Goal: Task Accomplishment & Management: Complete application form

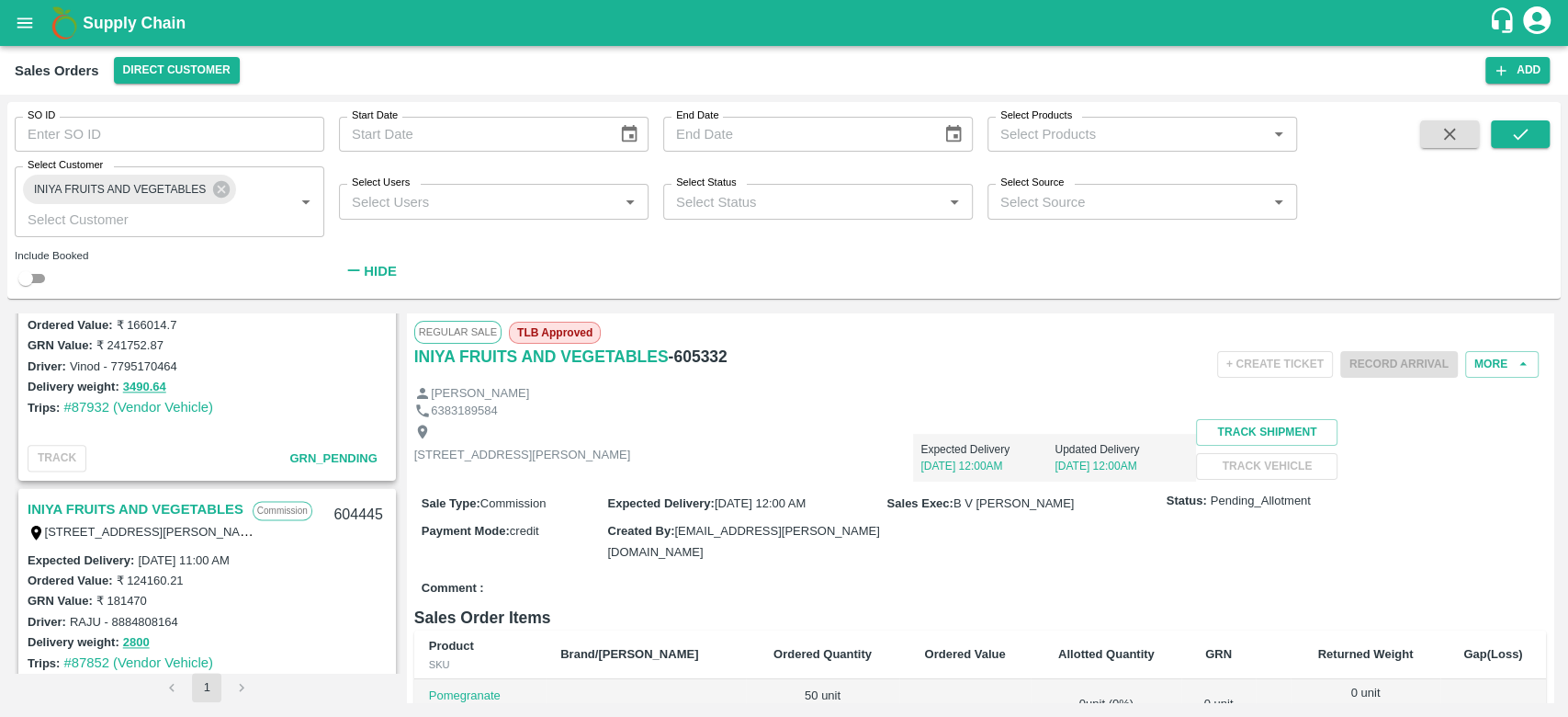
scroll to position [1431, 0]
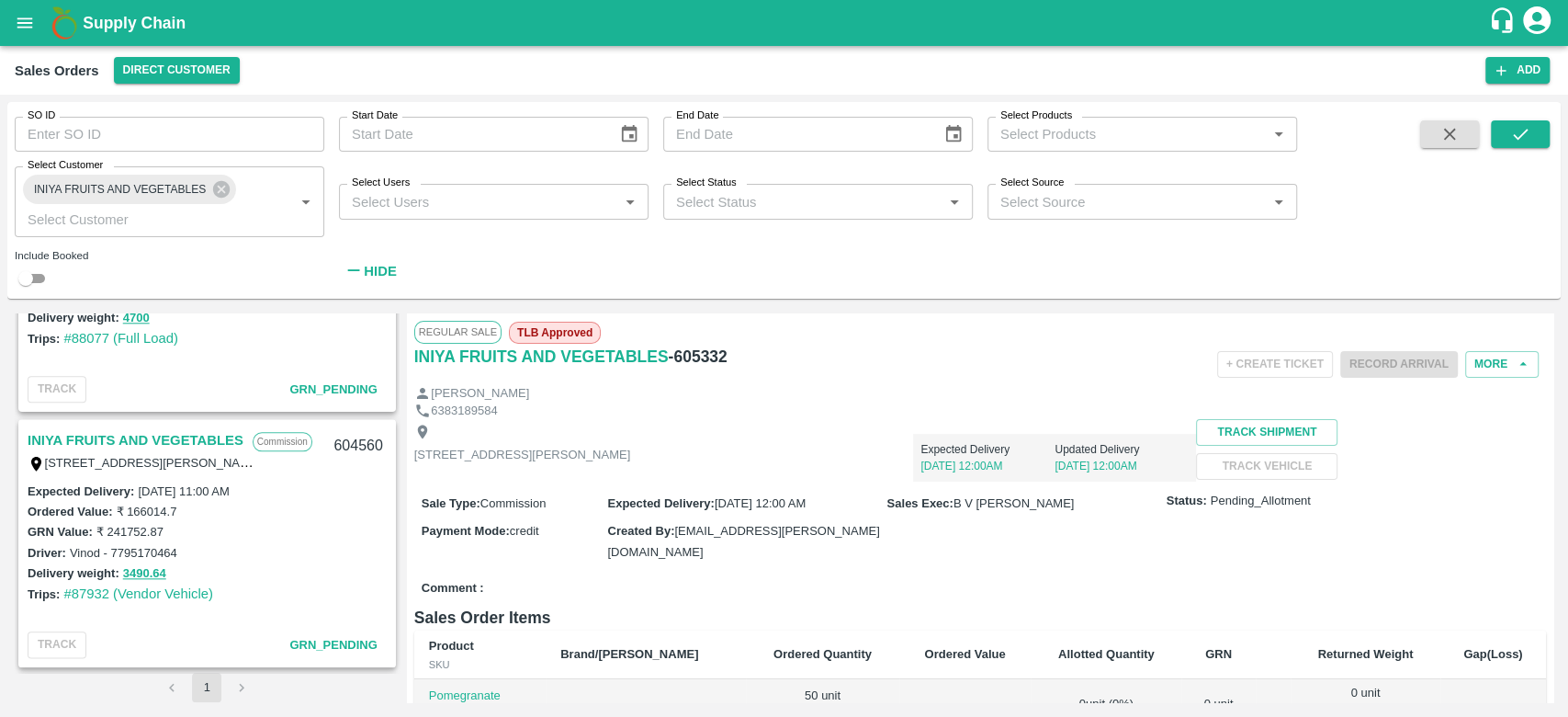
click at [199, 442] on link "INIYA FRUITS AND VEGETABLES" at bounding box center [136, 440] width 216 height 24
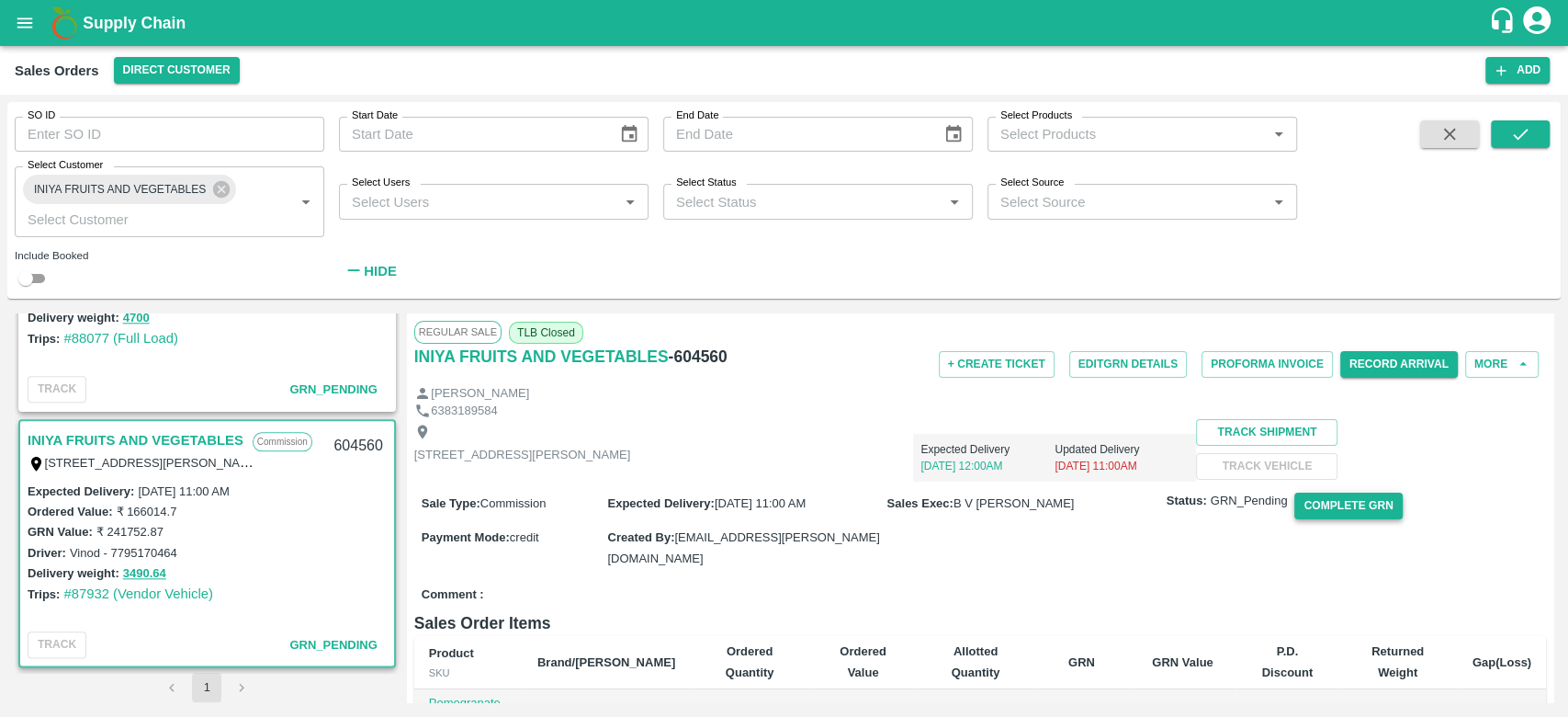
click at [1322, 519] on button "Complete GRN" at bounding box center [1347, 505] width 107 height 27
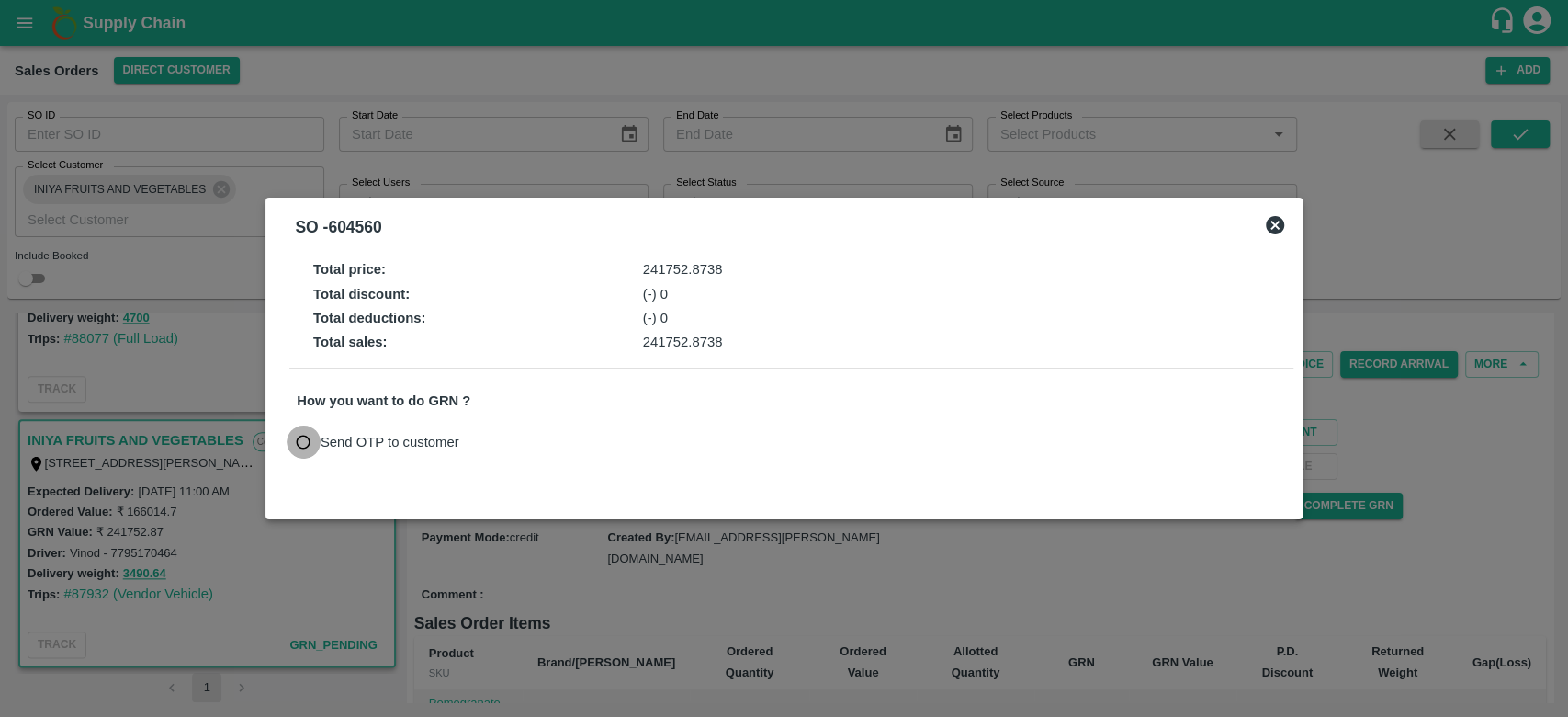
click at [301, 440] on input "Send OTP to customer" at bounding box center [303, 442] width 34 height 34
radio input "true"
click at [510, 441] on button "Send OTP" at bounding box center [512, 441] width 76 height 27
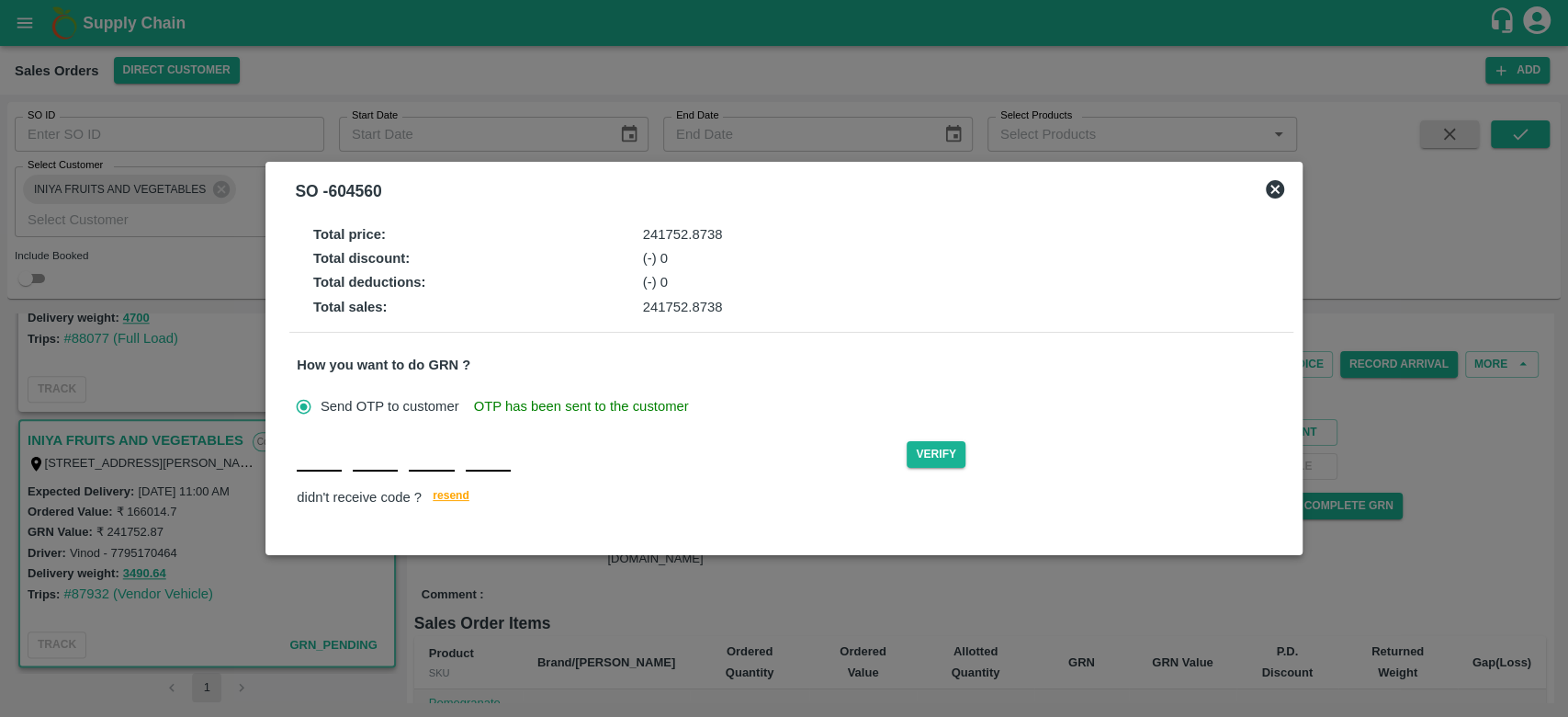
click at [317, 473] on div "Verify didn't receive code ? [GEOGRAPHIC_DATA]" at bounding box center [790, 473] width 988 height 71
type input "G"
type input "X"
type input "T"
type input "V"
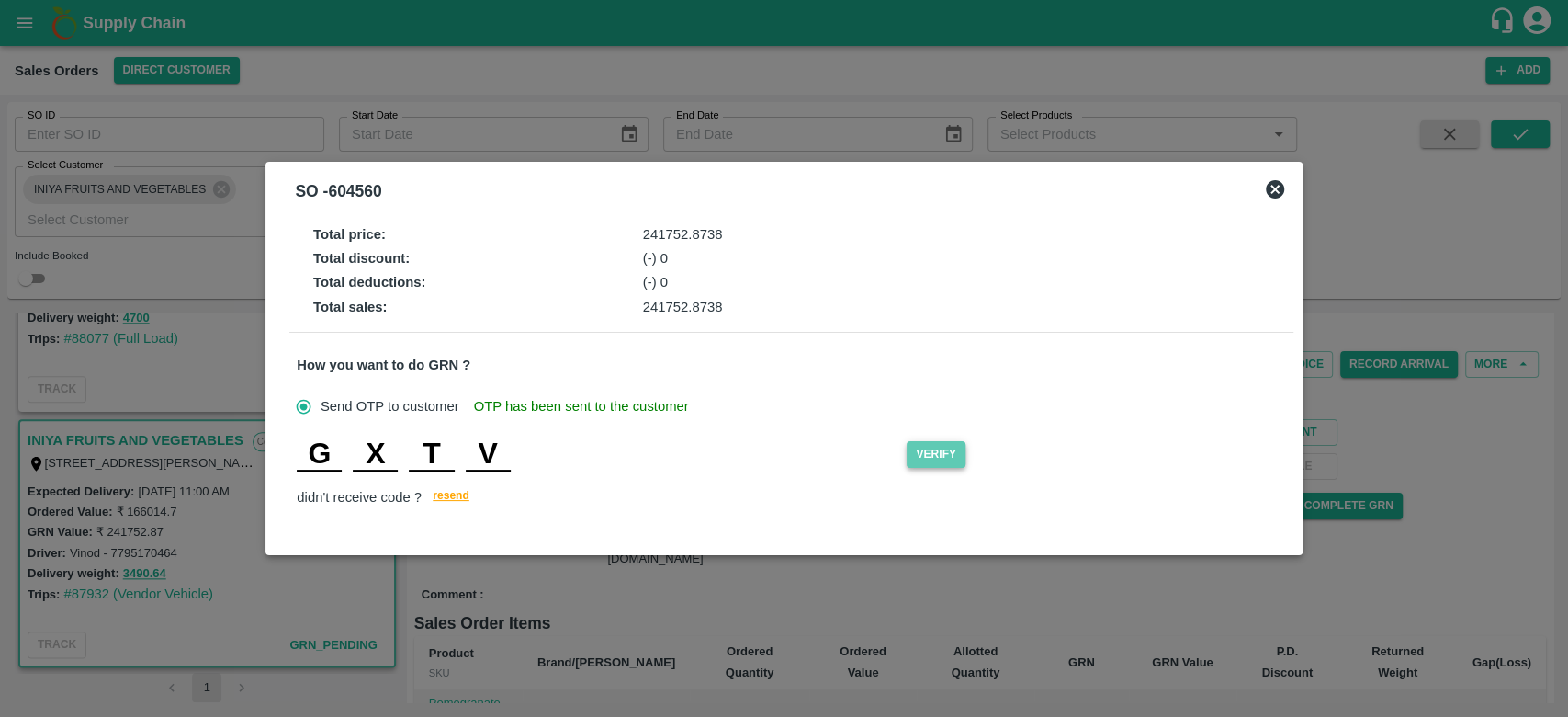
click at [929, 462] on button "Verify" at bounding box center [936, 454] width 59 height 27
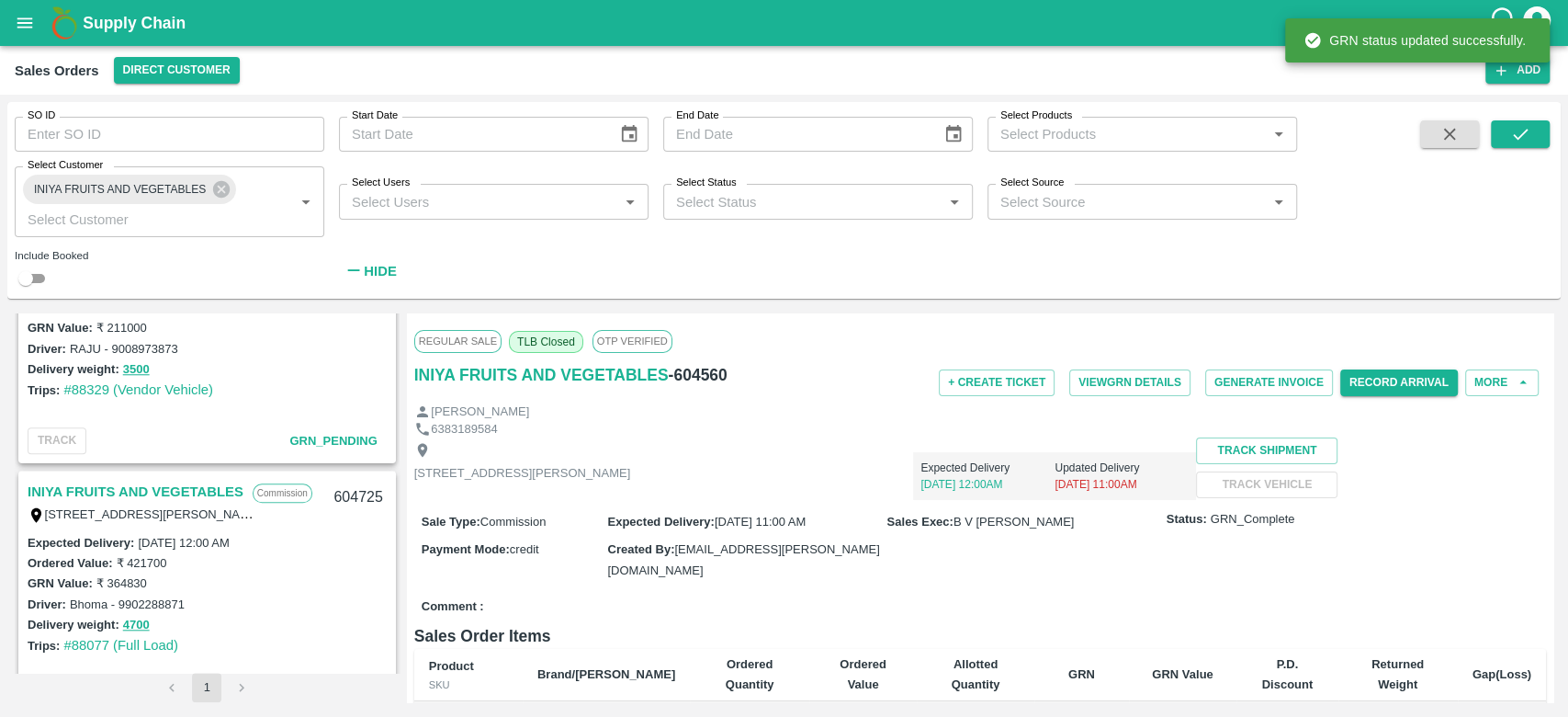
scroll to position [1122, 0]
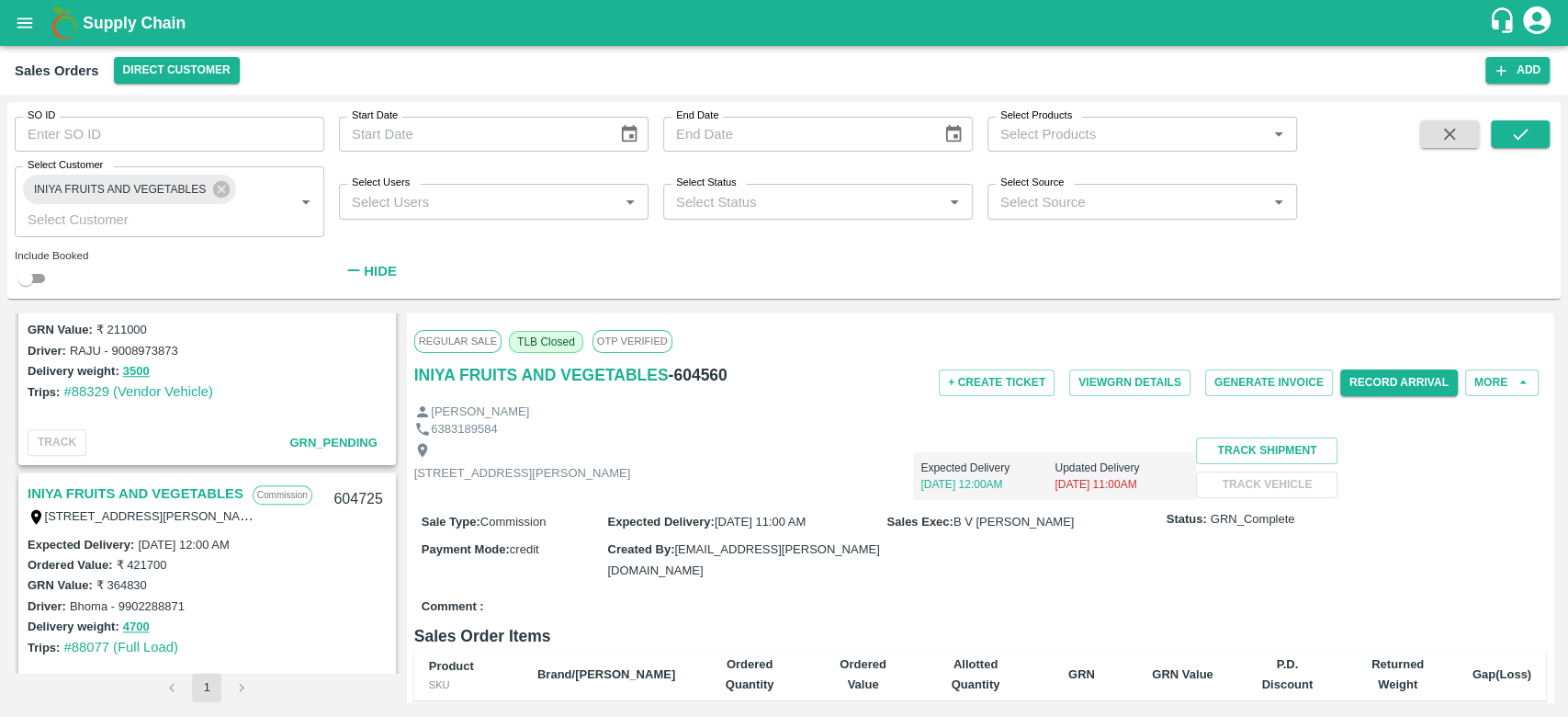
click at [204, 500] on link "INIYA FRUITS AND VEGETABLES" at bounding box center [136, 493] width 216 height 24
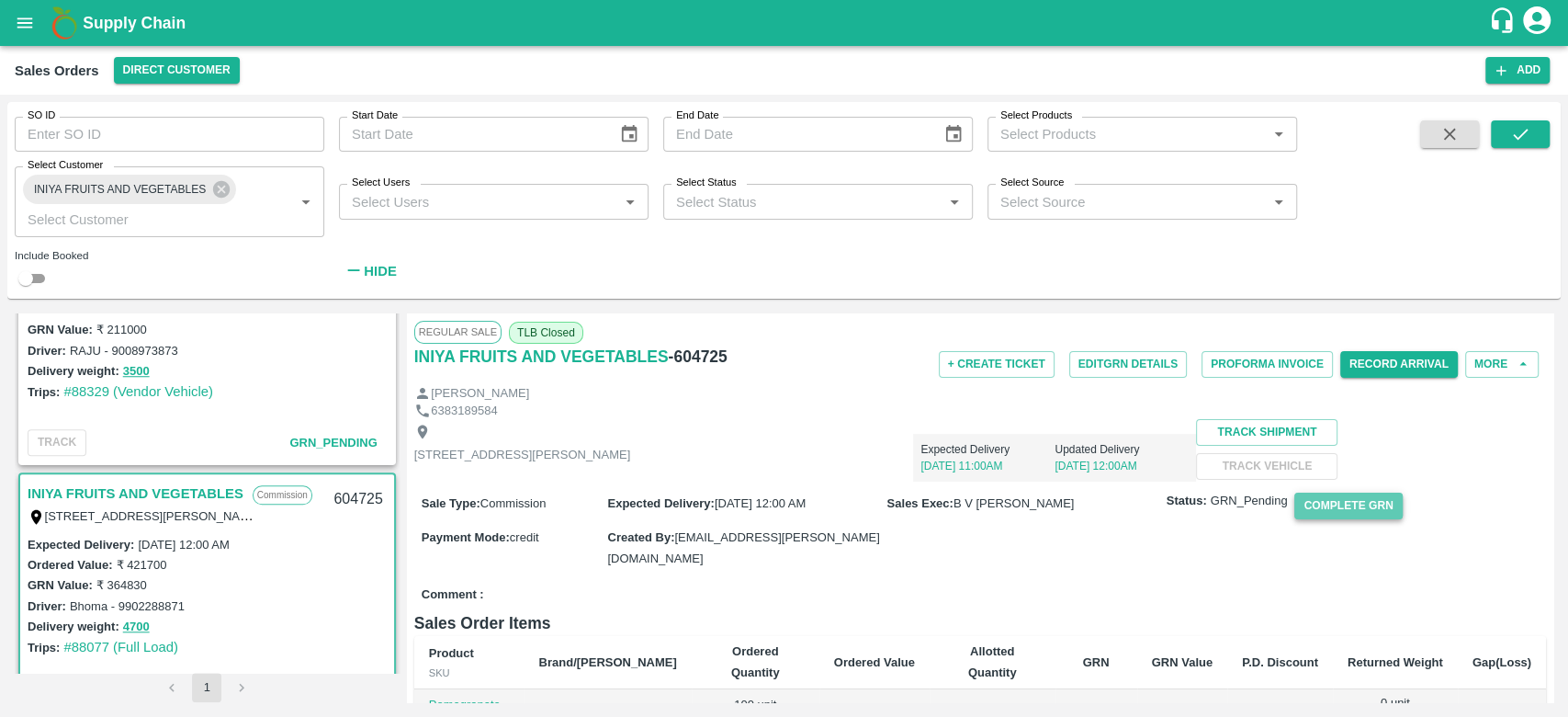
click at [1352, 519] on button "Complete GRN" at bounding box center [1347, 505] width 107 height 27
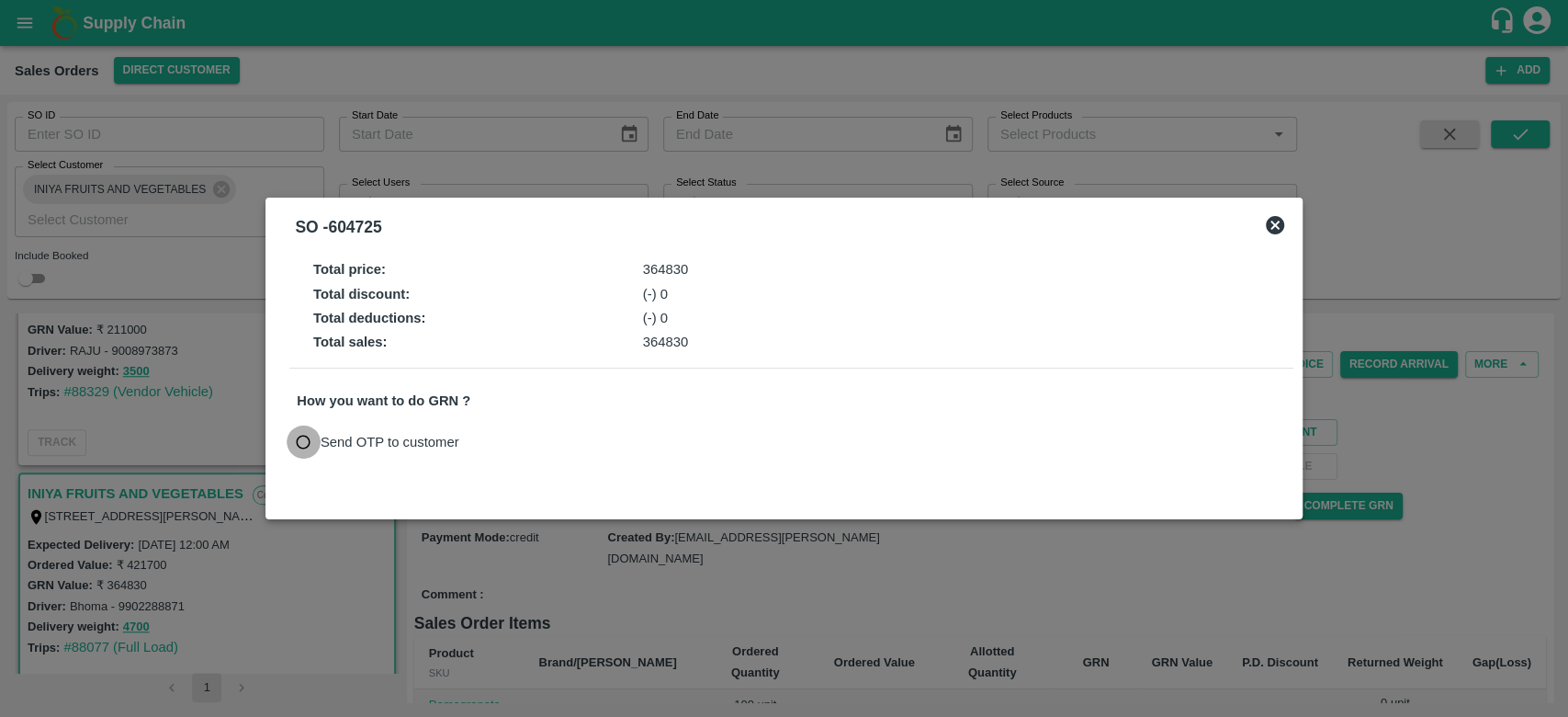
click at [296, 452] on input "Send OTP to customer" at bounding box center [303, 442] width 34 height 34
radio input "true"
click at [529, 440] on button "Send OTP" at bounding box center [512, 441] width 76 height 27
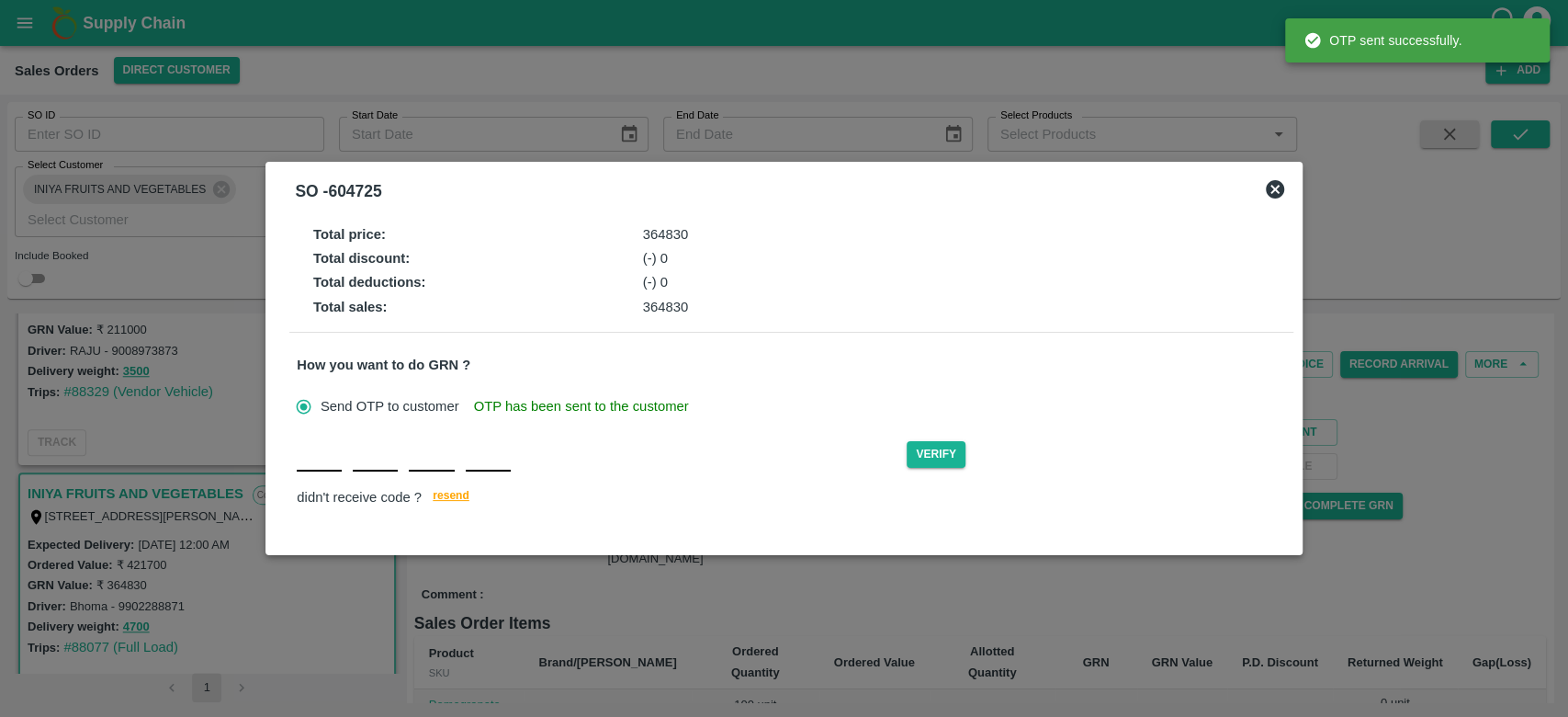
click at [327, 466] on input "text" at bounding box center [319, 455] width 45 height 33
type input "F"
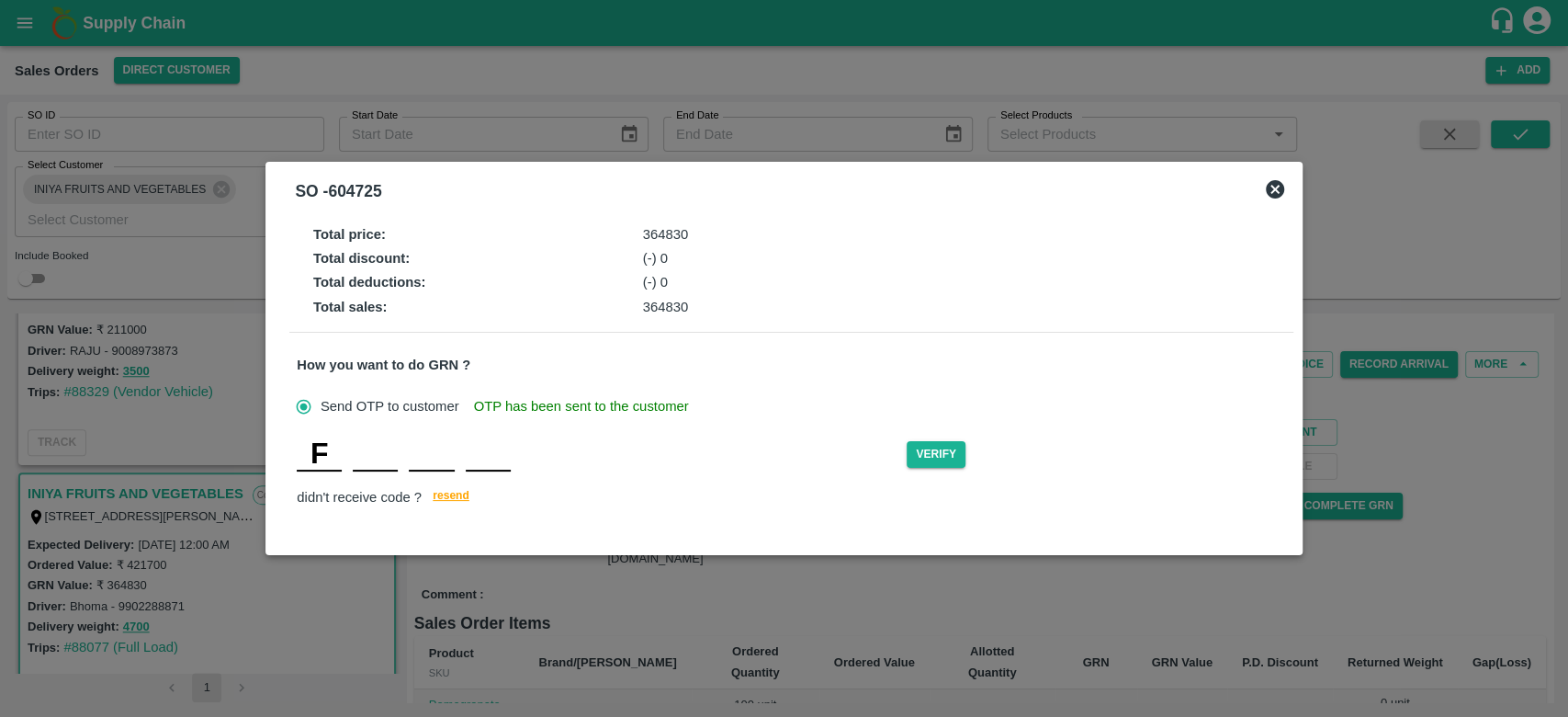
type input "E"
type input "L"
type input "X"
click at [935, 467] on button "Verify" at bounding box center [936, 454] width 59 height 27
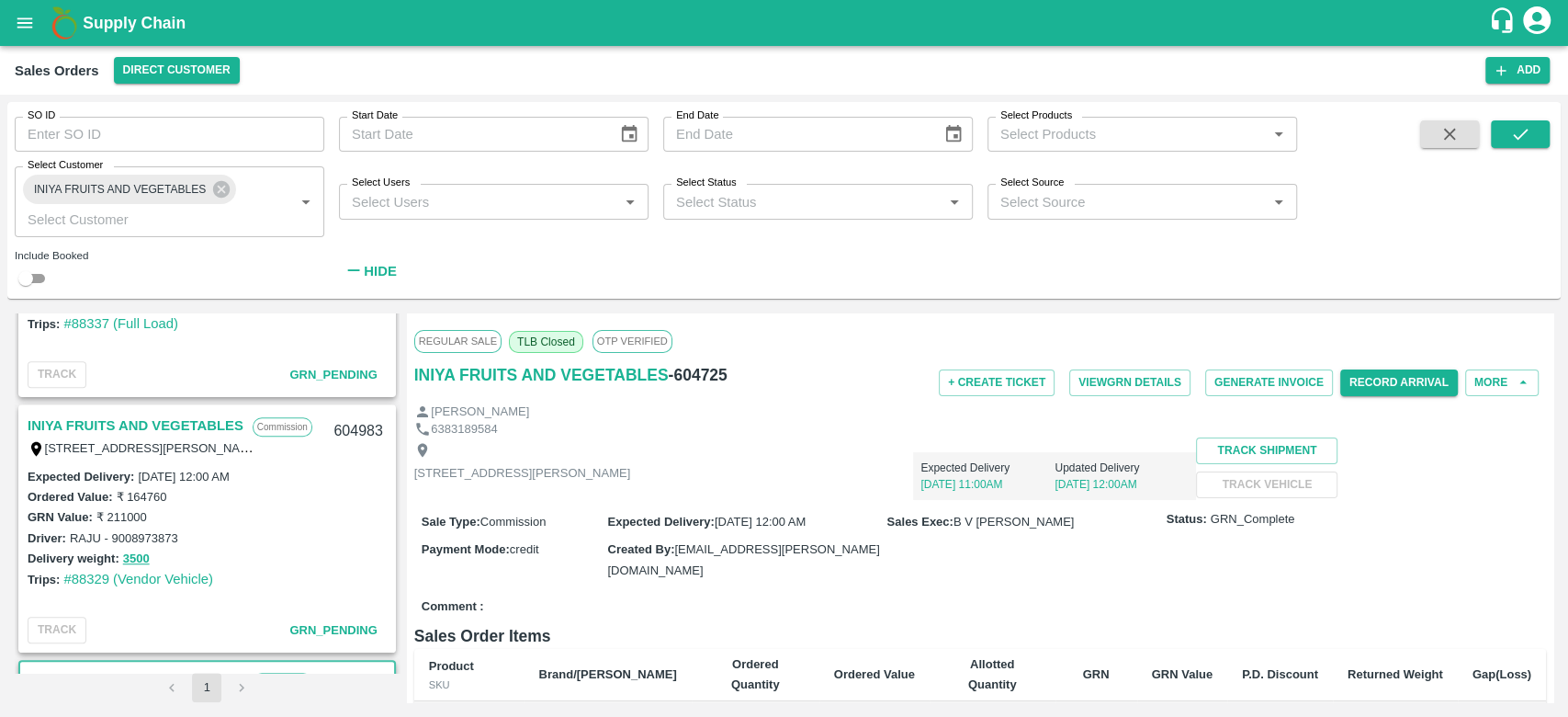
scroll to position [935, 0]
click at [187, 425] on link "INIYA FRUITS AND VEGETABLES" at bounding box center [136, 425] width 216 height 24
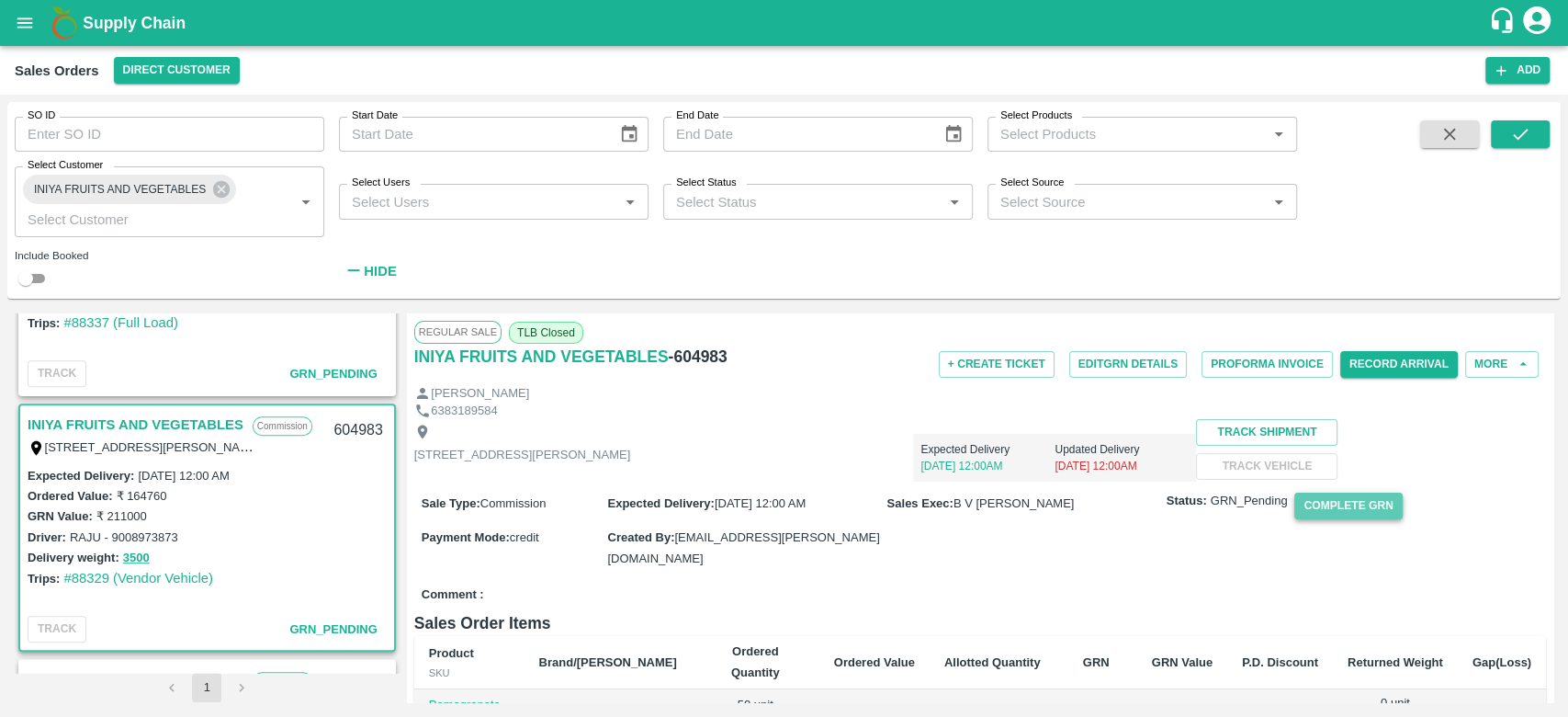
click at [1348, 519] on button "Complete GRN" at bounding box center [1347, 505] width 107 height 27
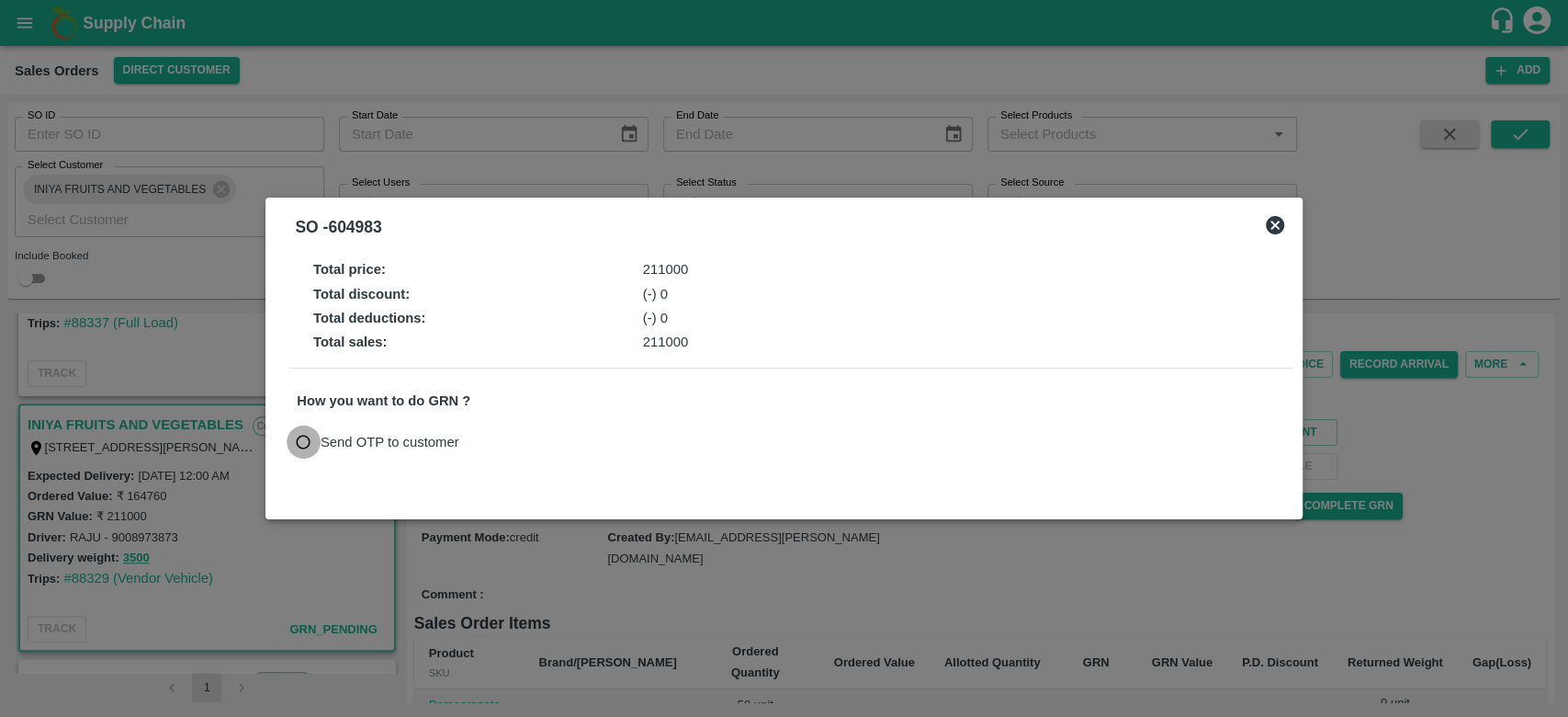
click at [316, 450] on input "Send OTP to customer" at bounding box center [303, 442] width 34 height 34
radio input "true"
click at [517, 443] on button "Send OTP" at bounding box center [512, 441] width 76 height 27
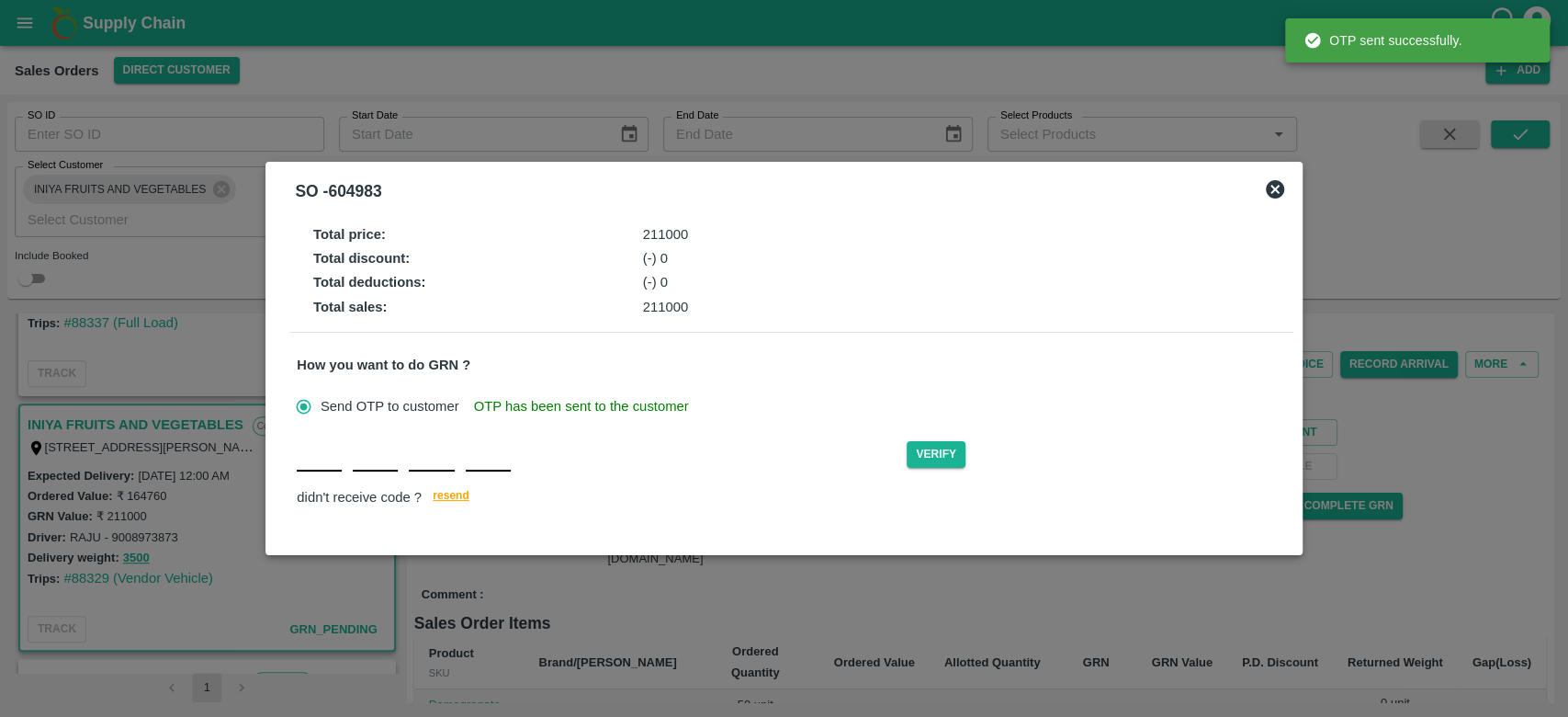
click at [303, 474] on div "Verify didn't receive code ? [GEOGRAPHIC_DATA]" at bounding box center [790, 473] width 988 height 71
type input "P"
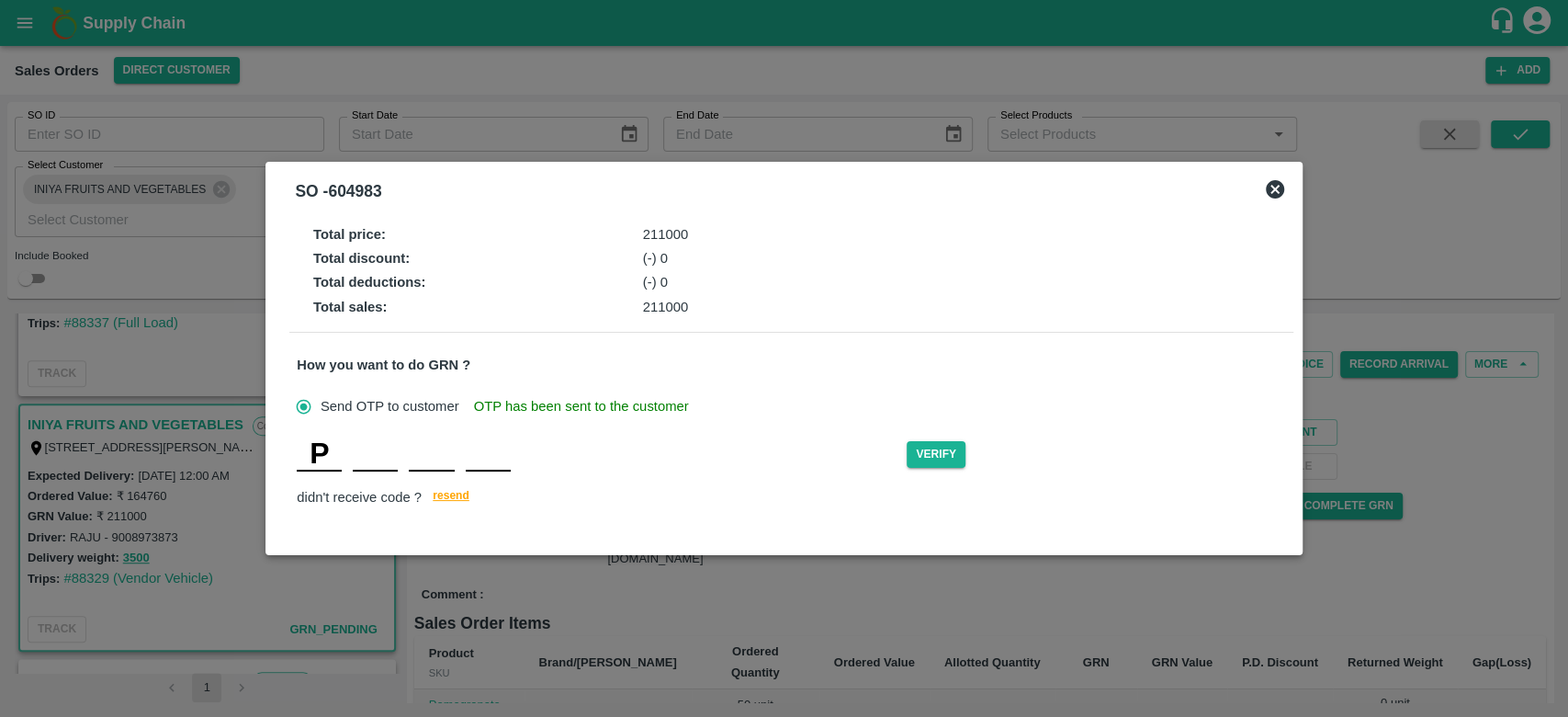
type input "E"
type input "J"
type input "E"
click at [926, 466] on button "Verify" at bounding box center [936, 454] width 59 height 27
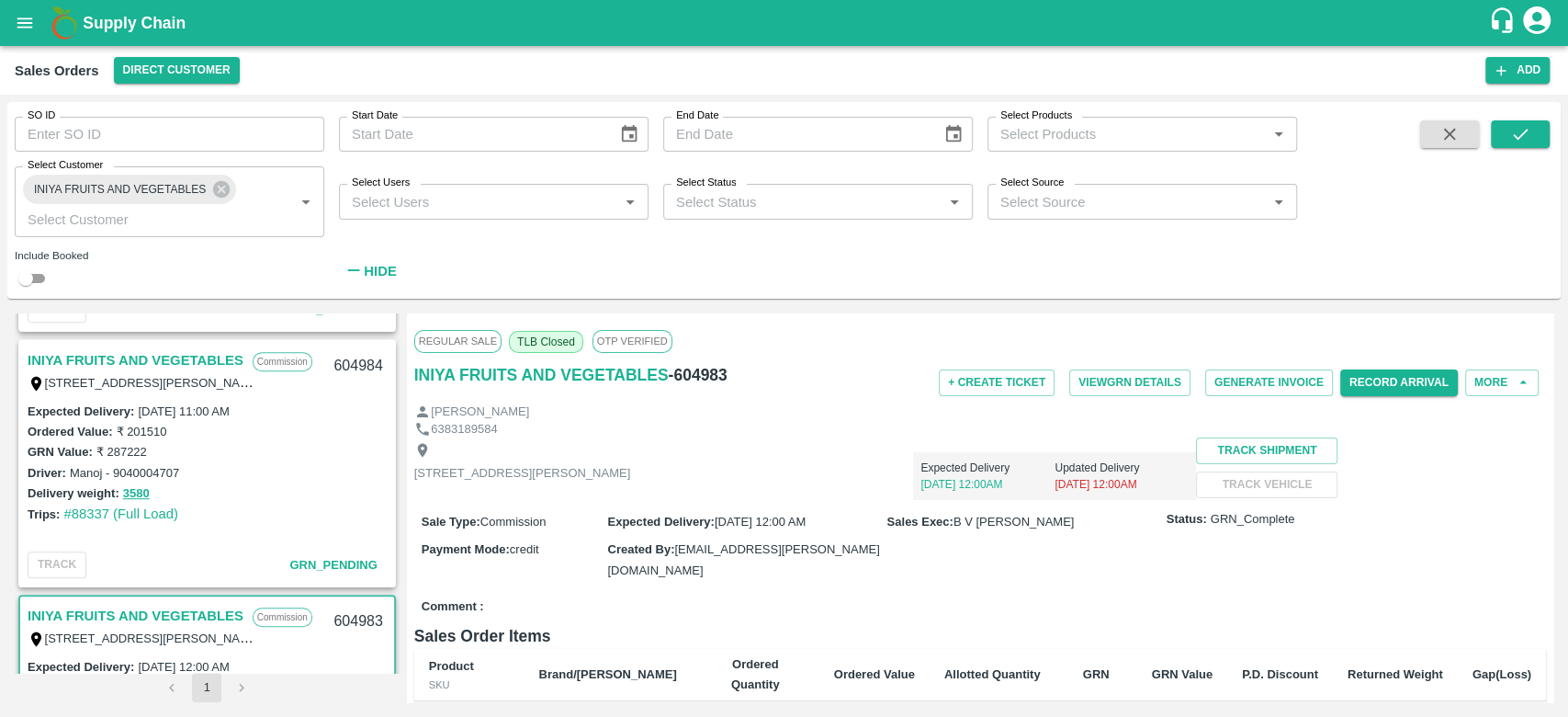
scroll to position [743, 0]
click at [130, 349] on div "INIYA FRUITS AND VEGETABLES Commission TC/73, [PERSON_NAME] FRUITS MARKET KOYAM…" at bounding box center [207, 372] width 374 height 59
click at [132, 358] on link "INIYA FRUITS AND VEGETABLES" at bounding box center [136, 362] width 216 height 24
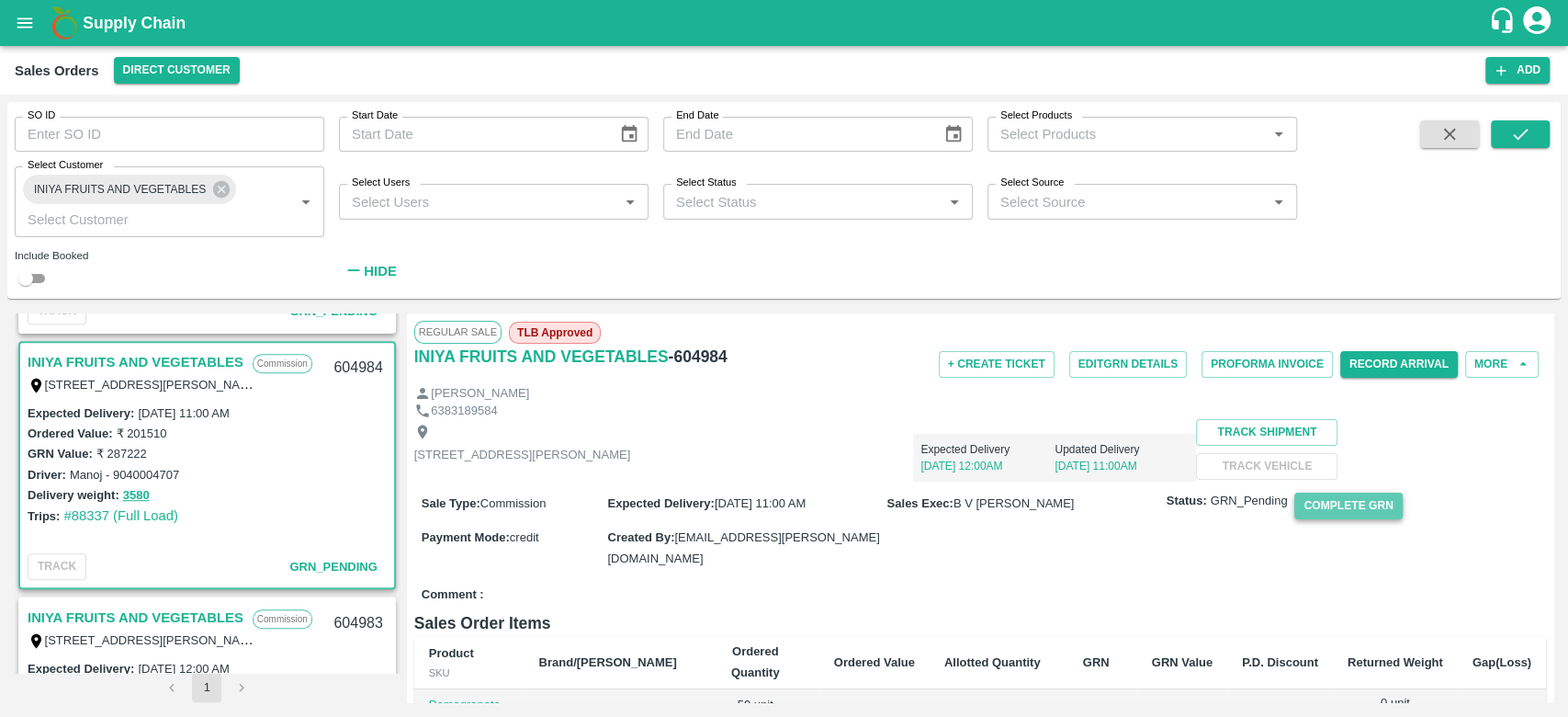
click at [1370, 519] on button "Complete GRN" at bounding box center [1347, 505] width 107 height 27
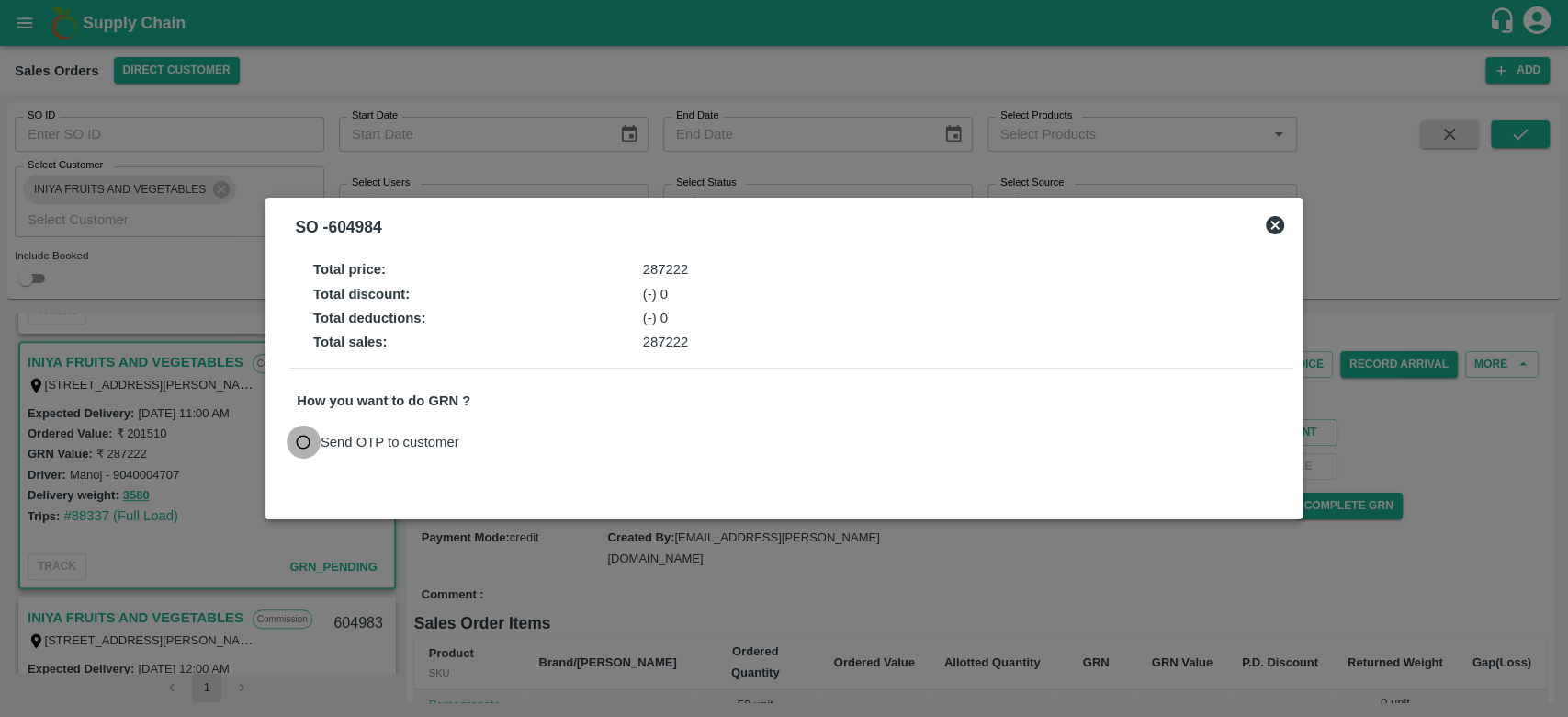
click at [309, 441] on input "Send OTP to customer" at bounding box center [303, 442] width 34 height 34
radio input "true"
click at [505, 447] on button "Send OTP" at bounding box center [512, 441] width 76 height 27
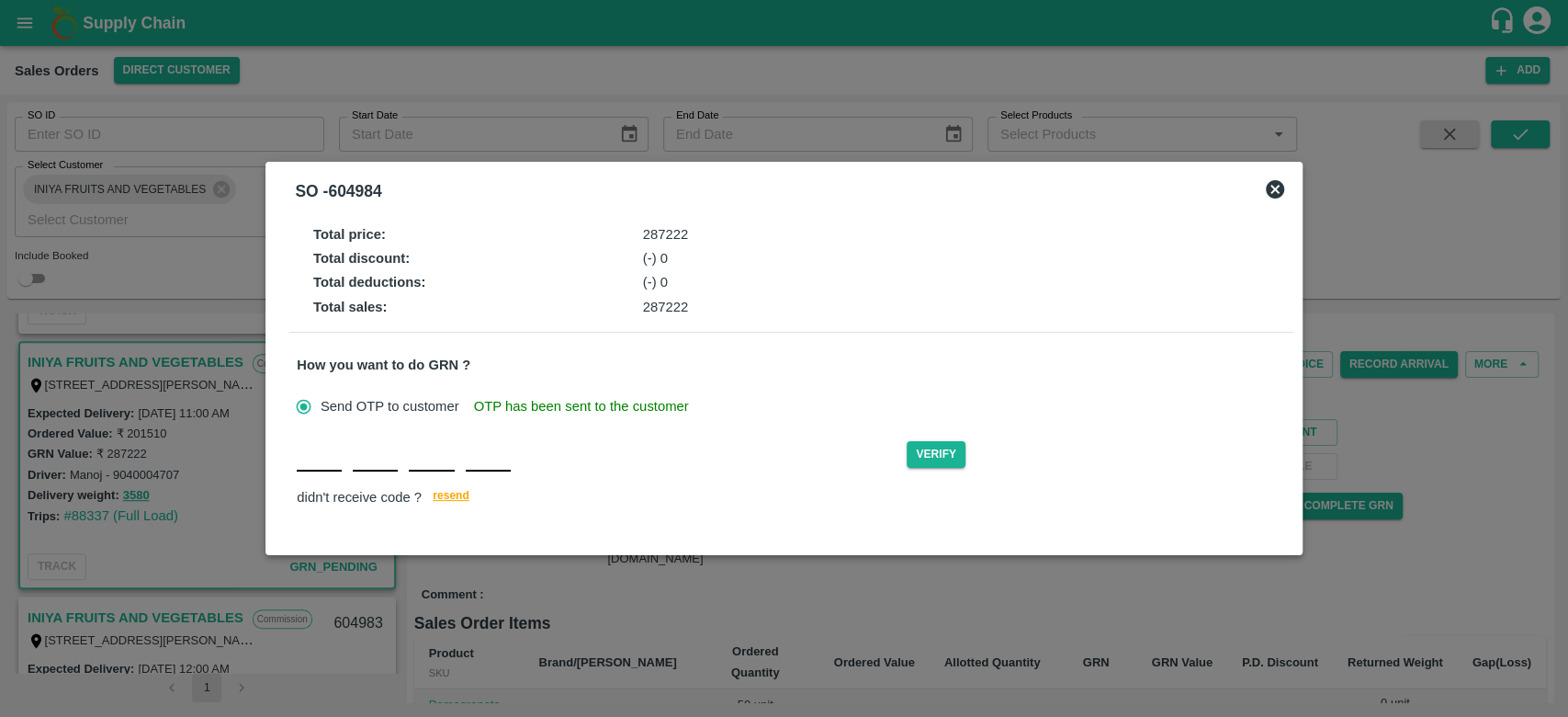
click at [334, 459] on input "text" at bounding box center [319, 455] width 45 height 33
type input "E"
type input "H"
type input "K"
type input "H"
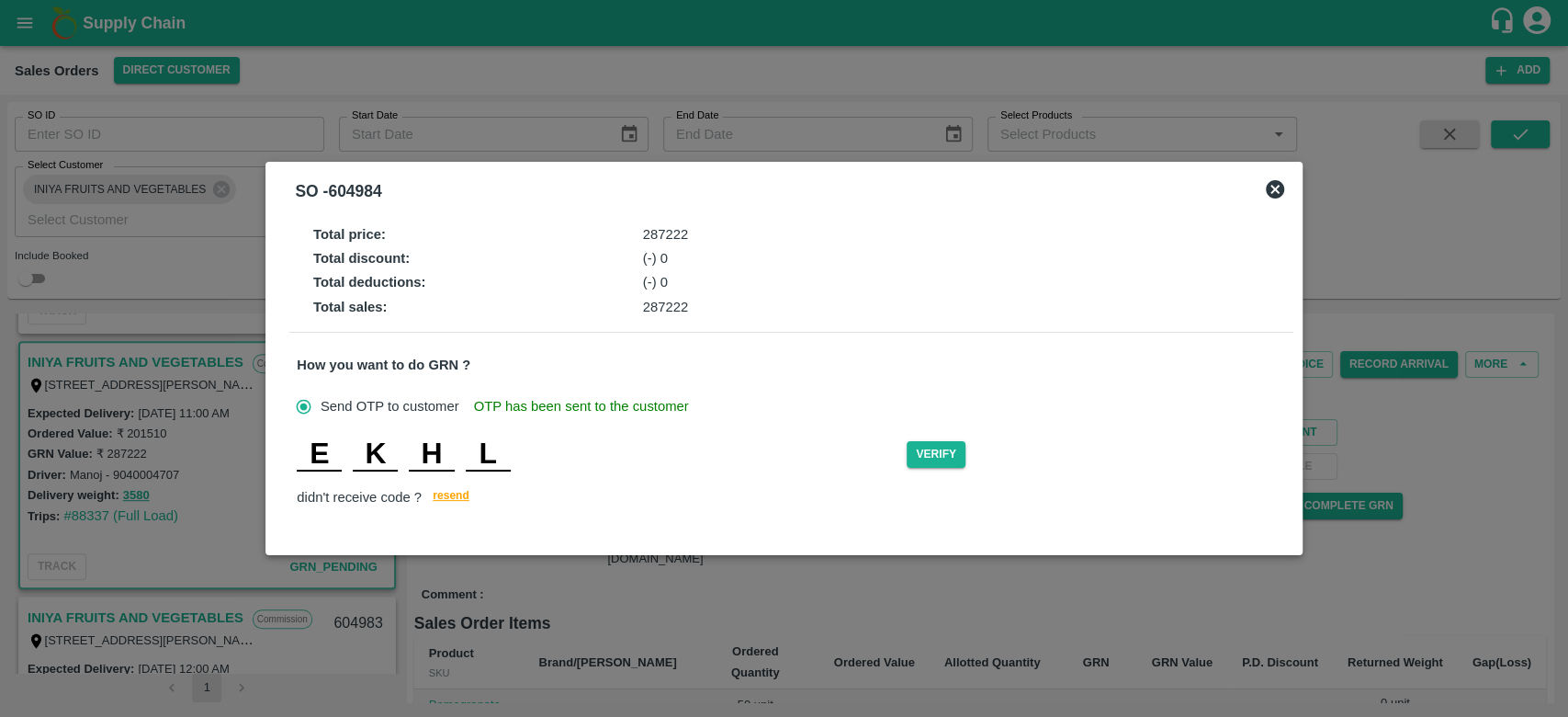
type input "L"
drag, startPoint x: 984, startPoint y: 432, endPoint x: 950, endPoint y: 446, distance: 36.8
click at [950, 446] on div "Total price : 287222 Total discount : (-) 0 Total deductions : (-) 0 Total sale…" at bounding box center [783, 371] width 1003 height 305
click at [950, 446] on button "Verify" at bounding box center [936, 454] width 59 height 27
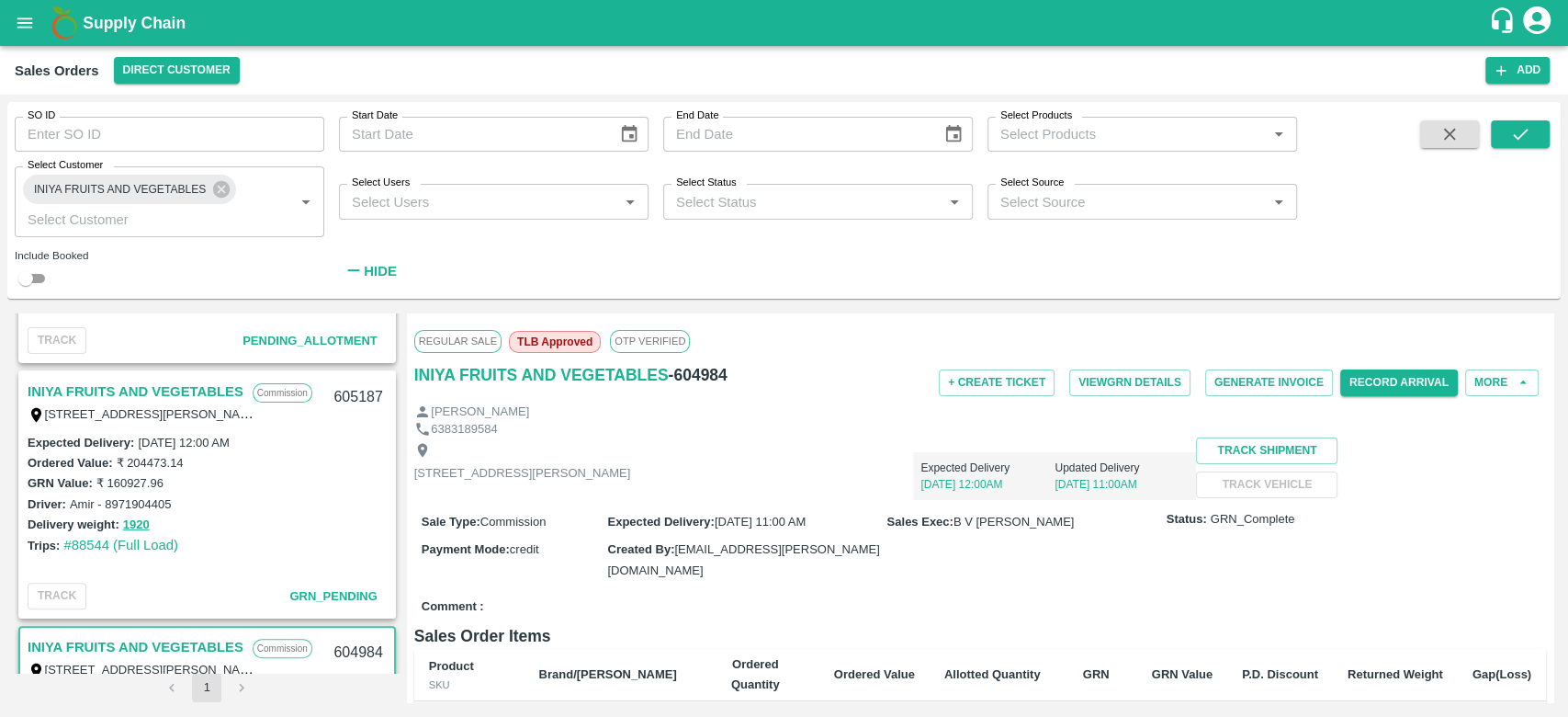
scroll to position [368, 0]
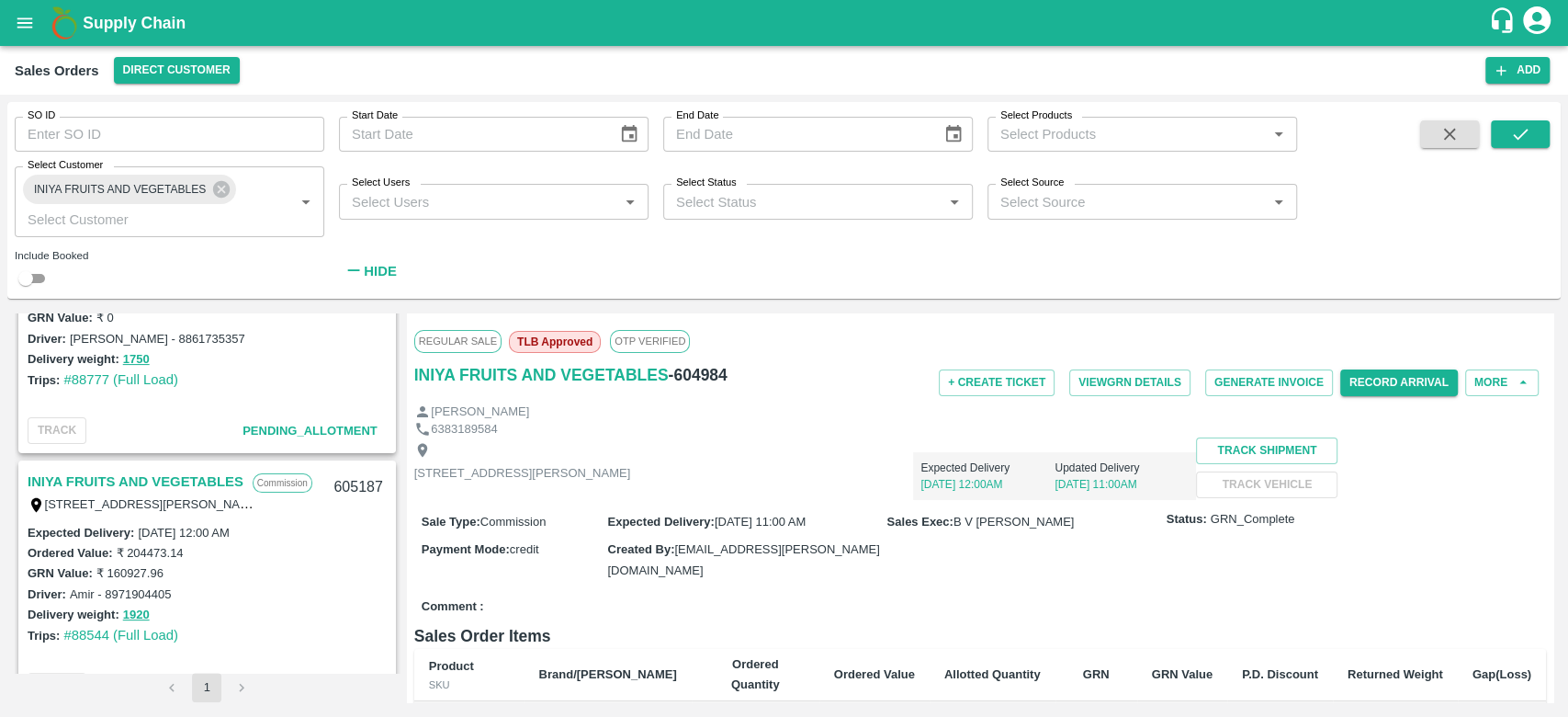
click at [199, 480] on link "INIYA FRUITS AND VEGETABLES" at bounding box center [136, 481] width 216 height 24
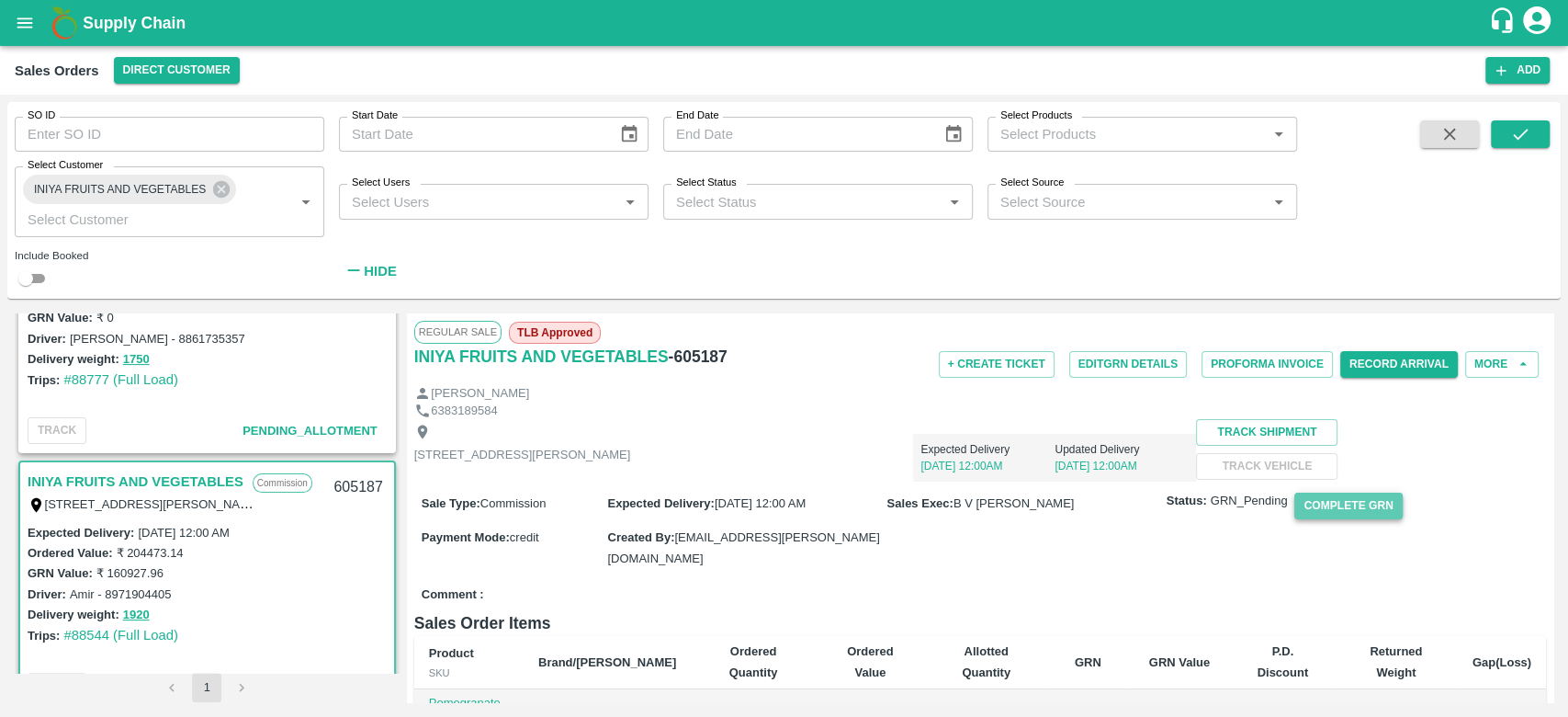
click at [1367, 519] on button "Complete GRN" at bounding box center [1347, 505] width 107 height 27
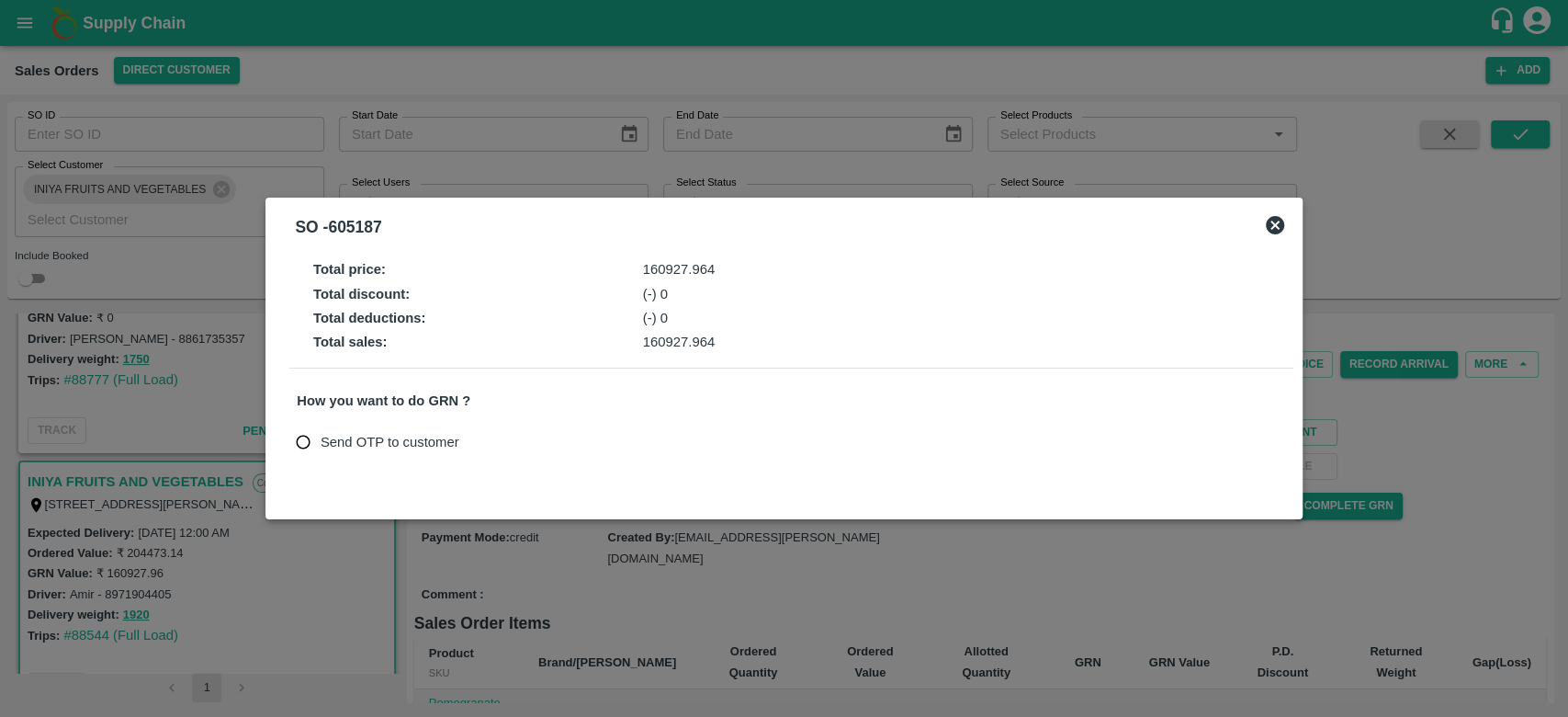
click at [355, 451] on span "Send OTP to customer" at bounding box center [390, 442] width 139 height 20
click at [320, 451] on input "Send OTP to customer" at bounding box center [303, 442] width 34 height 34
radio input "true"
click at [521, 430] on button "Send OTP" at bounding box center [512, 441] width 76 height 27
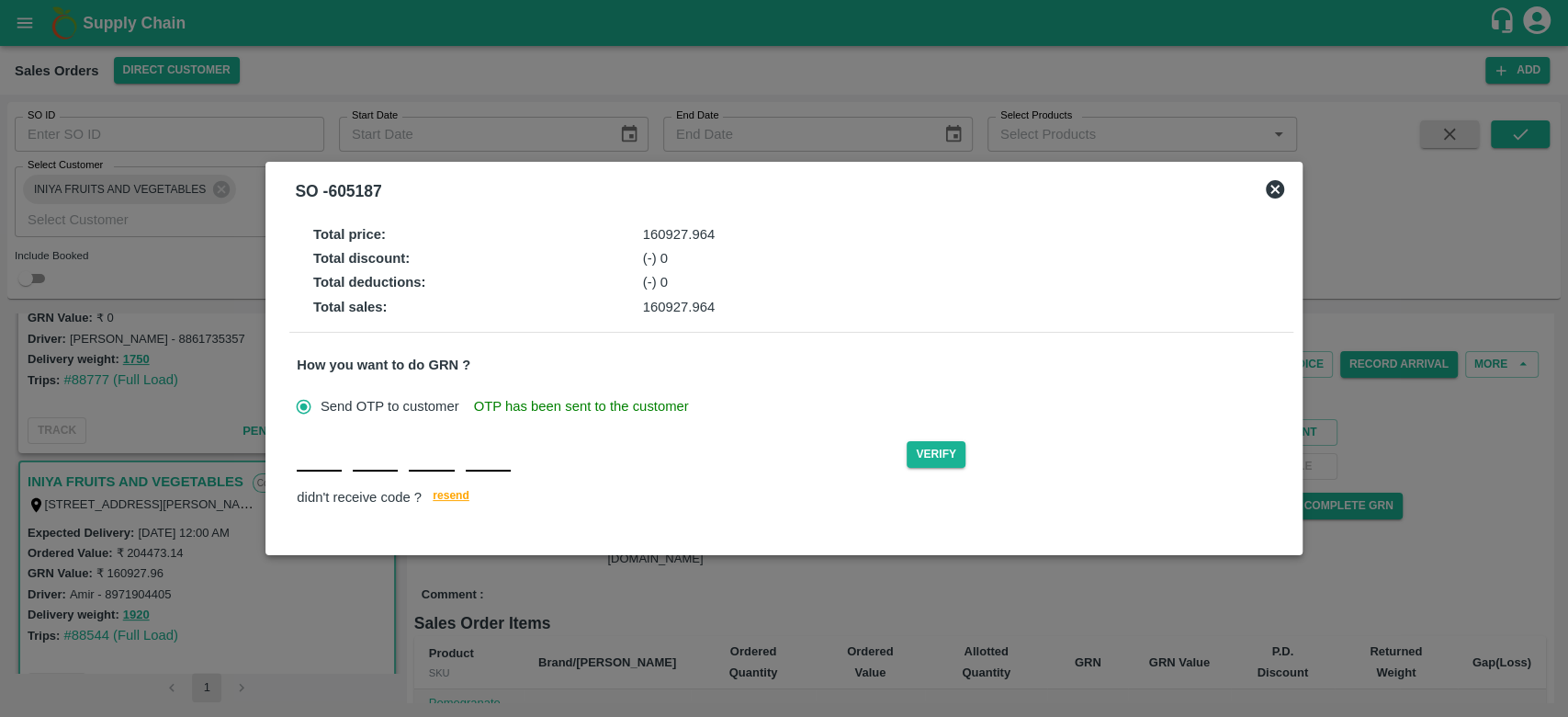
click at [302, 463] on input "text" at bounding box center [319, 455] width 45 height 33
type input "B"
type input "N"
type input "G"
type input "E"
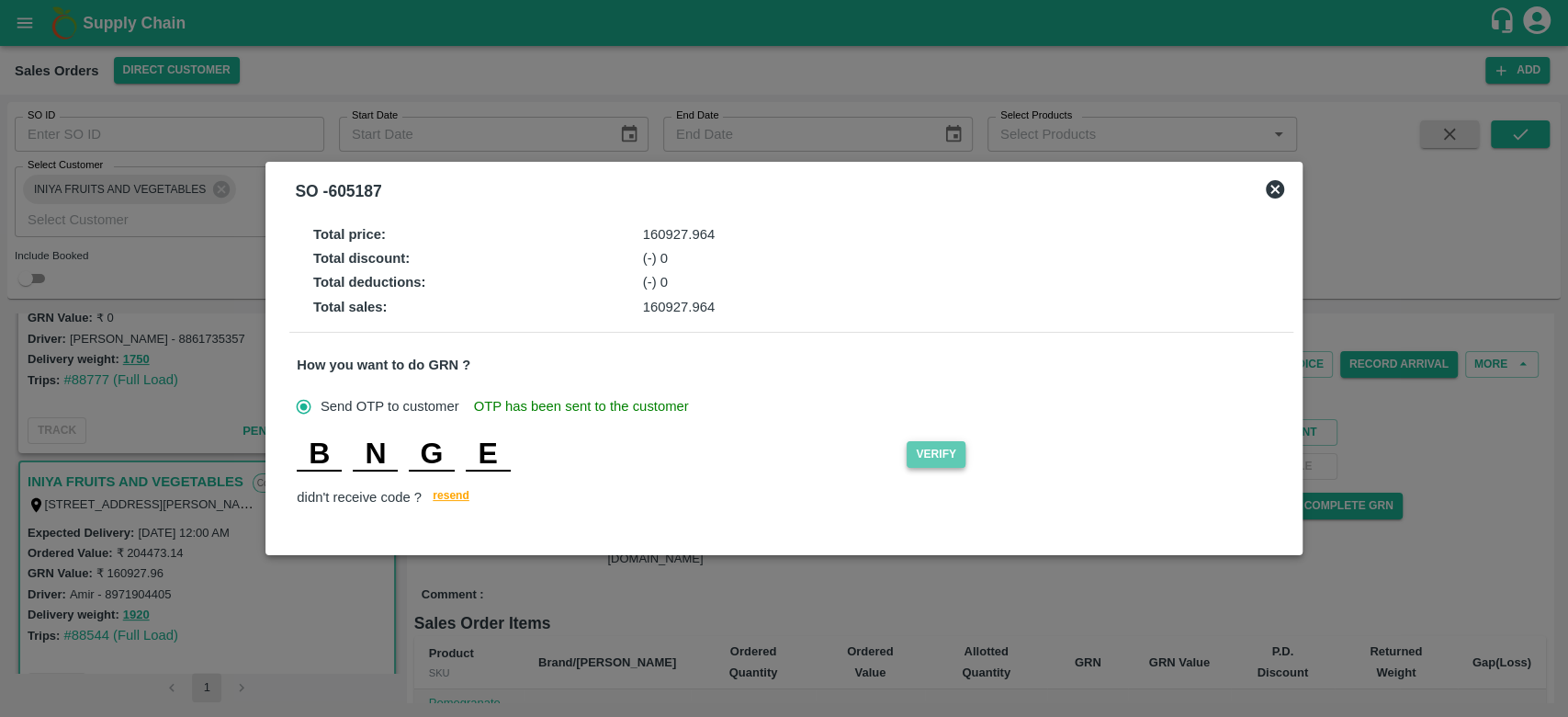
click at [945, 456] on button "Verify" at bounding box center [936, 454] width 59 height 27
